Goal: Information Seeking & Learning: Learn about a topic

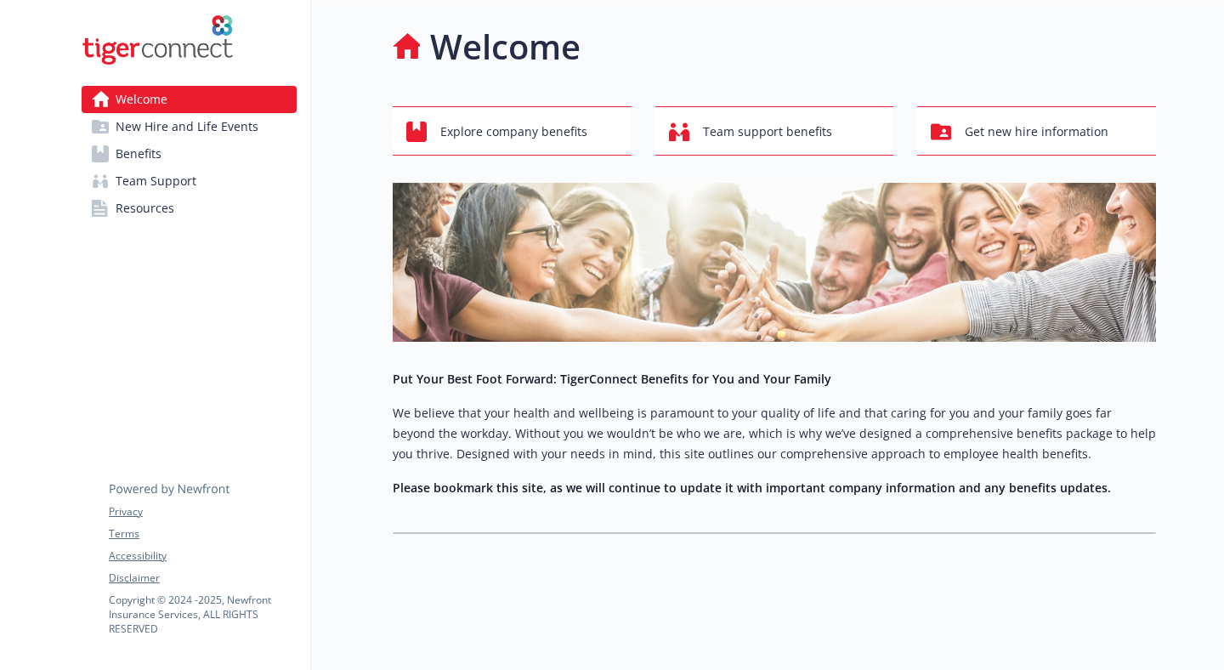
scroll to position [1, 0]
click at [238, 148] on link "Benefits" at bounding box center [189, 153] width 215 height 27
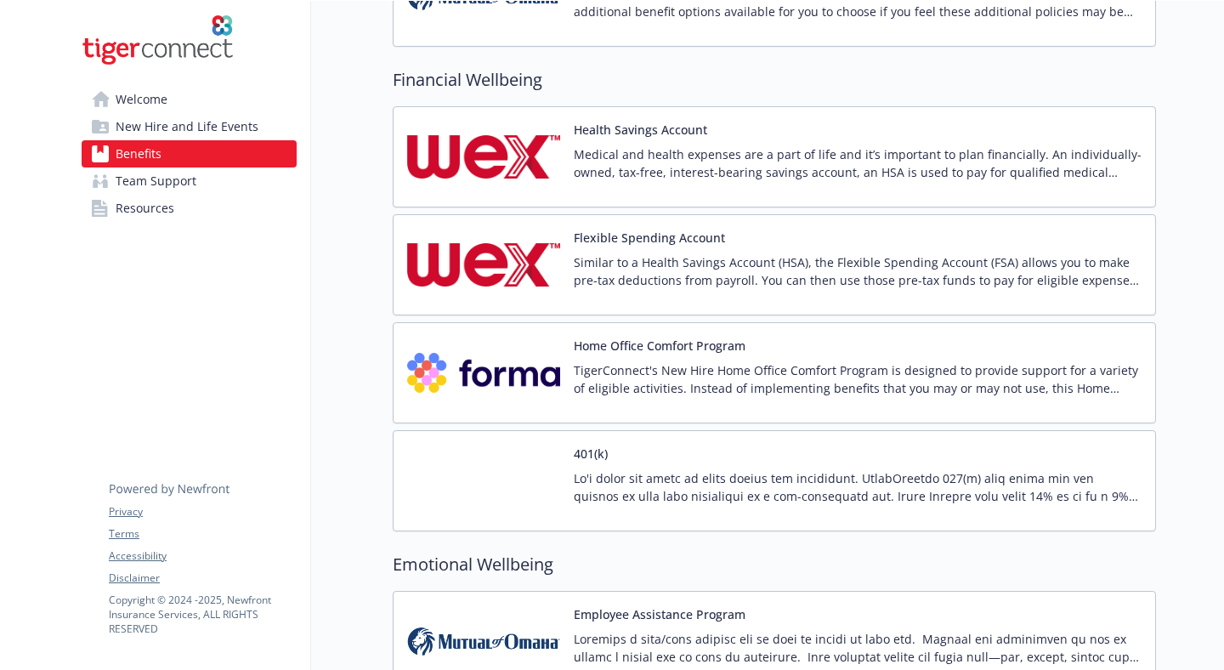
scroll to position [2024, 0]
